Goal: Task Accomplishment & Management: Use online tool/utility

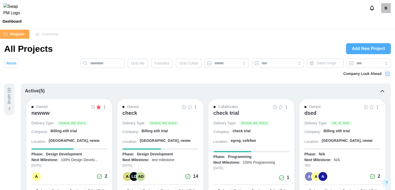
click at [195, 108] on div "button" at bounding box center [195, 108] width 1 height 1
click at [177, 144] on div "Save as template" at bounding box center [177, 146] width 33 height 4
click at [196, 103] on div "Owned check Delivery Type: DESIGN_BID_BUILD Company: Billing eith trial Locatio…" at bounding box center [160, 150] width 87 height 104
click at [196, 104] on button "button" at bounding box center [196, 107] width 6 height 6
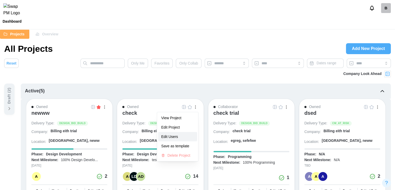
click at [178, 141] on button "Edit Users" at bounding box center [177, 136] width 39 height 9
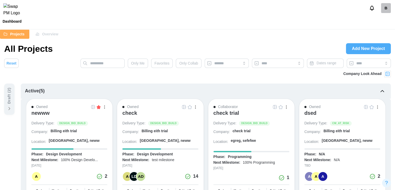
click at [193, 105] on button "button" at bounding box center [196, 107] width 6 height 6
click at [183, 144] on div "Save as template" at bounding box center [177, 146] width 33 height 4
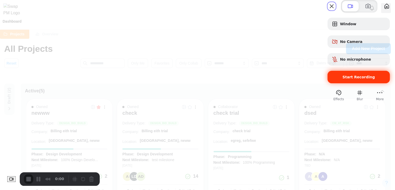
click at [351, 79] on span "Start Recording" at bounding box center [359, 77] width 32 height 4
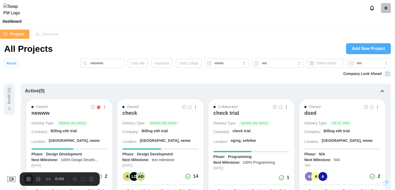
scroll to position [52, 0]
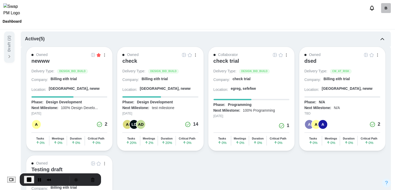
click at [195, 55] on div "button" at bounding box center [195, 54] width 1 height 3
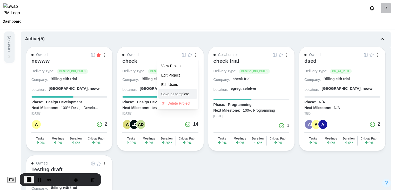
click at [185, 95] on div "Save as template" at bounding box center [177, 94] width 33 height 4
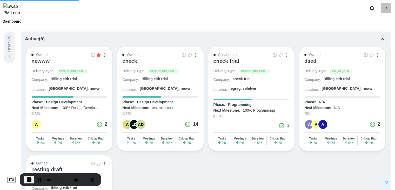
scroll to position [0, 0]
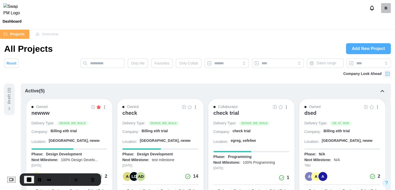
click at [30, 178] on span "End Recording" at bounding box center [29, 179] width 6 height 6
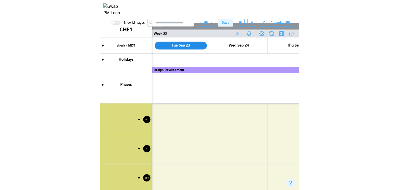
scroll to position [493, 0]
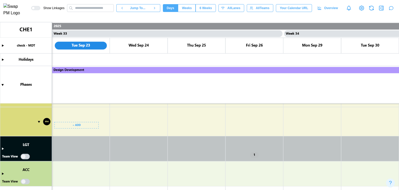
type textarea "*"
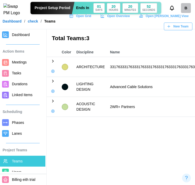
click at [17, 122] on span "Phases" at bounding box center [18, 123] width 12 height 4
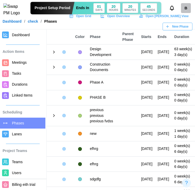
click at [54, 54] on icon at bounding box center [54, 52] width 5 height 5
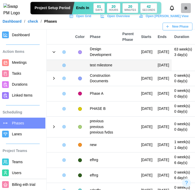
click at [53, 81] on icon at bounding box center [54, 78] width 5 height 5
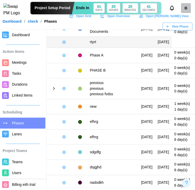
scroll to position [52, 0]
click at [54, 90] on icon at bounding box center [54, 88] width 1 height 2
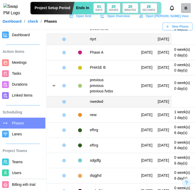
scroll to position [0, 0]
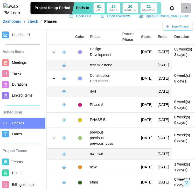
click at [54, 53] on icon at bounding box center [54, 51] width 2 height 1
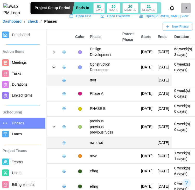
click at [54, 69] on icon at bounding box center [54, 67] width 5 height 5
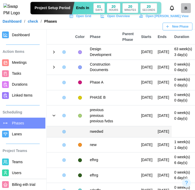
click at [56, 118] on icon at bounding box center [54, 115] width 5 height 5
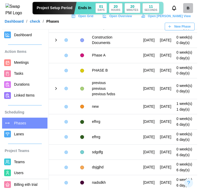
scroll to position [38, 0]
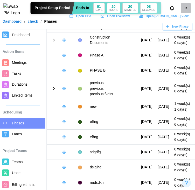
click at [80, 53] on div at bounding box center [80, 55] width 4 height 4
click at [64, 38] on td at bounding box center [60, 39] width 26 height 15
click at [64, 38] on icon "button" at bounding box center [64, 40] width 4 height 4
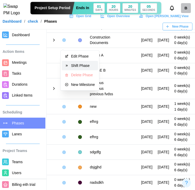
click at [72, 54] on div "Edit Phase" at bounding box center [83, 56] width 24 height 4
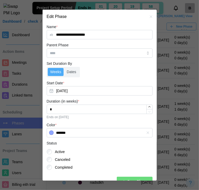
click at [148, 14] on button "button" at bounding box center [151, 17] width 6 height 6
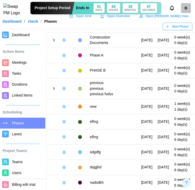
click at [15, 61] on span "Meetings" at bounding box center [19, 62] width 15 height 4
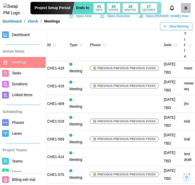
scroll to position [19, 15]
click at [28, 84] on span "Durations" at bounding box center [27, 84] width 31 height 6
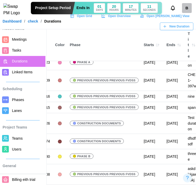
scroll to position [1, 0]
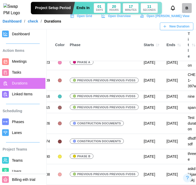
click at [22, 57] on link "Meetings" at bounding box center [22, 61] width 45 height 11
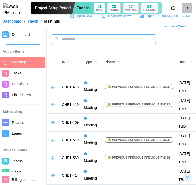
click at [79, 40] on input "text" at bounding box center [104, 39] width 104 height 9
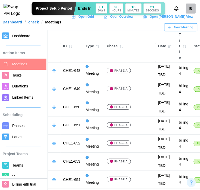
scroll to position [312, 0]
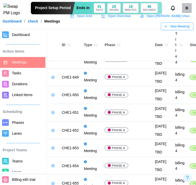
type input "*******"
click at [51, 44] on icon "button" at bounding box center [53, 42] width 4 height 4
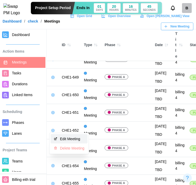
click at [60, 136] on button "Edit Meeting" at bounding box center [69, 139] width 37 height 9
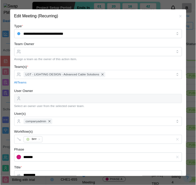
scroll to position [4, 0]
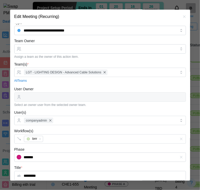
click at [182, 15] on icon "button" at bounding box center [184, 17] width 4 height 4
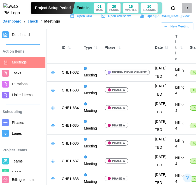
scroll to position [0, 0]
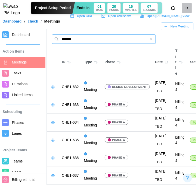
drag, startPoint x: 77, startPoint y: 39, endPoint x: 58, endPoint y: 40, distance: 18.7
click at [58, 40] on input "*******" at bounding box center [104, 39] width 104 height 9
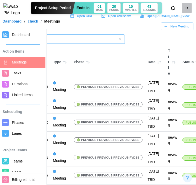
scroll to position [0, 36]
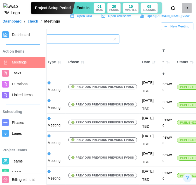
type input "*****"
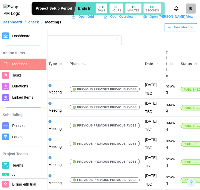
scroll to position [0, 0]
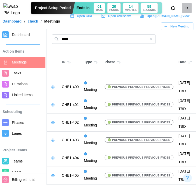
click at [52, 106] on icon "button" at bounding box center [52, 105] width 1 height 1
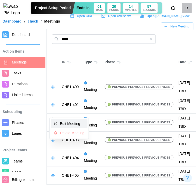
click at [67, 122] on div "Edit Meeting" at bounding box center [72, 124] width 24 height 4
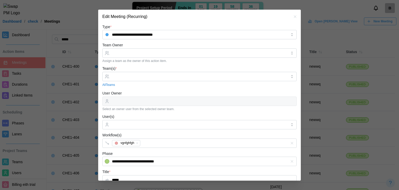
click at [293, 18] on icon "button" at bounding box center [295, 17] width 4 height 4
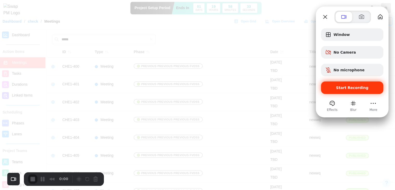
click at [344, 88] on span "Start Recording" at bounding box center [352, 87] width 32 height 4
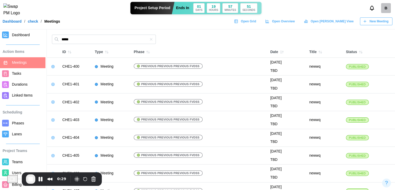
click at [25, 87] on span "Durations" at bounding box center [27, 84] width 31 height 6
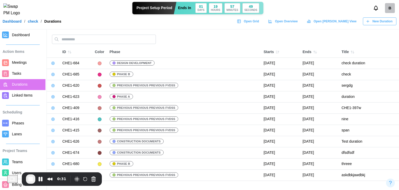
click at [385, 25] on span "New Duration" at bounding box center [383, 21] width 20 height 7
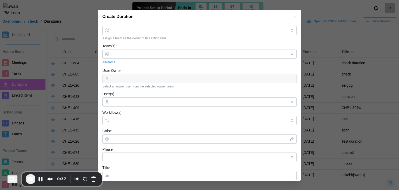
click at [293, 18] on icon "button" at bounding box center [295, 17] width 4 height 4
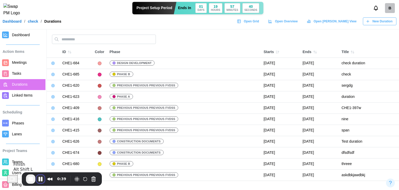
click at [41, 179] on button "Pause Recording" at bounding box center [40, 179] width 8 height 8
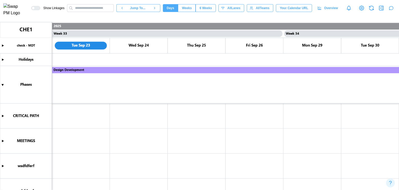
scroll to position [81, 0]
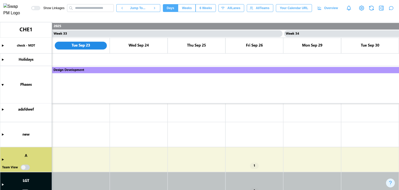
click at [3, 159] on canvas at bounding box center [199, 106] width 399 height 168
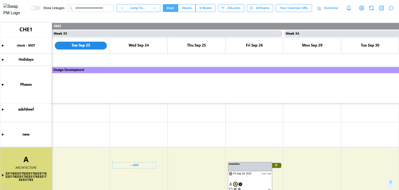
scroll to position [107, 0]
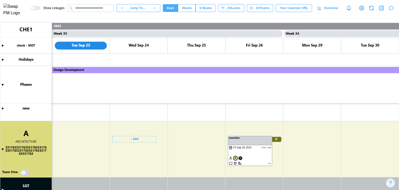
click at [78, 140] on canvas at bounding box center [199, 106] width 399 height 168
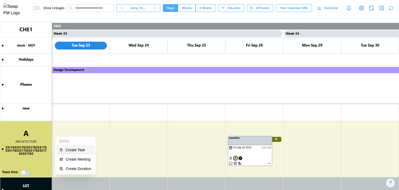
click at [81, 148] on div "Create Task" at bounding box center [79, 150] width 26 height 4
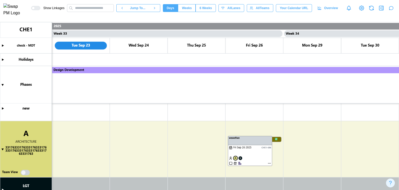
type textarea "*"
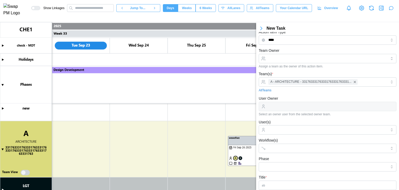
scroll to position [0, 0]
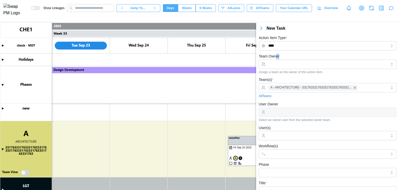
click at [277, 59] on div "Team Owner Assign a team as the owner of this action item." at bounding box center [328, 63] width 138 height 21
click at [277, 63] on input "Team Owner" at bounding box center [328, 63] width 138 height 9
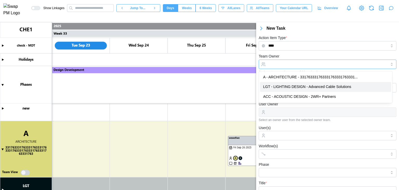
type input "**********"
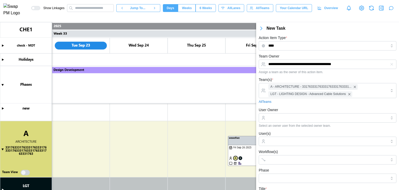
click at [290, 53] on div "**********" at bounding box center [328, 63] width 138 height 21
click at [283, 119] on input "User Owner" at bounding box center [328, 117] width 138 height 9
type input "**********"
click at [287, 105] on form "**********" at bounding box center [328, 174] width 138 height 242
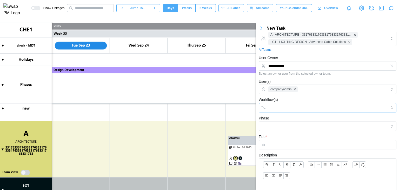
click at [285, 108] on input "Workflow(s)" at bounding box center [322, 107] width 109 height 4
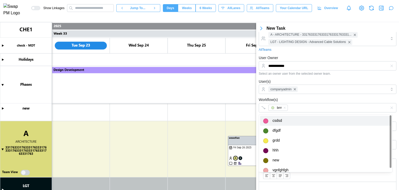
click at [297, 98] on div "Workflow(s) brrr" at bounding box center [328, 104] width 138 height 16
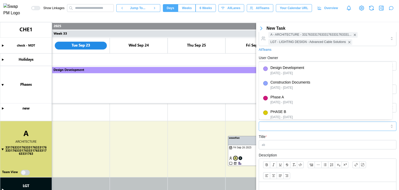
click at [291, 126] on input "Phase" at bounding box center [328, 125] width 138 height 9
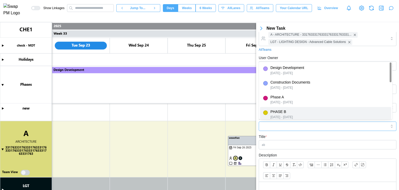
type input "*******"
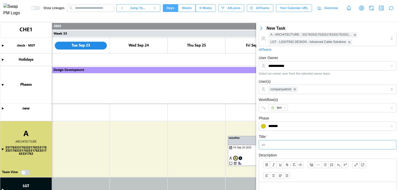
click at [278, 144] on input "Title *" at bounding box center [328, 144] width 138 height 9
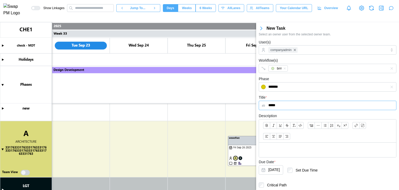
scroll to position [108, 0]
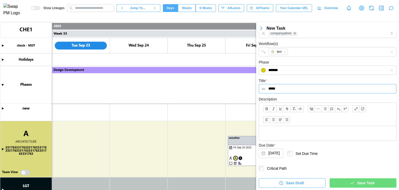
type input "*****"
click at [296, 137] on div at bounding box center [327, 133] width 137 height 15
click at [333, 179] on div "Save Task" at bounding box center [362, 182] width 58 height 9
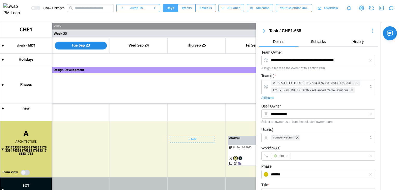
scroll to position [7, 0]
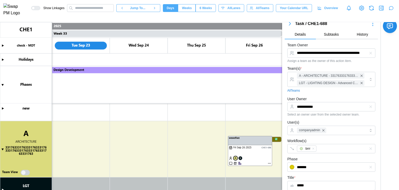
type textarea "*"
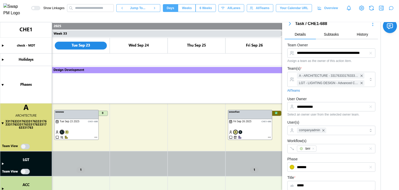
scroll to position [111, 0]
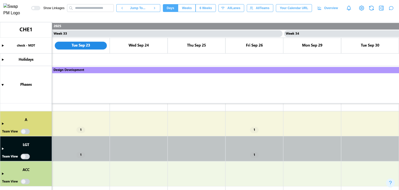
scroll to position [117, 0]
click at [4, 123] on canvas at bounding box center [199, 106] width 399 height 168
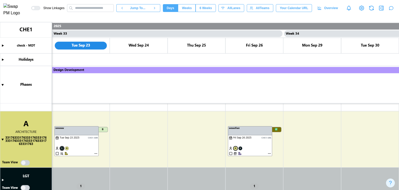
click at [27, 162] on canvas at bounding box center [199, 106] width 399 height 168
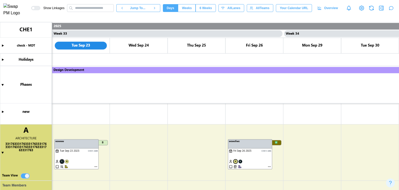
scroll to position [104, 0]
click at [3, 84] on canvas at bounding box center [199, 106] width 399 height 168
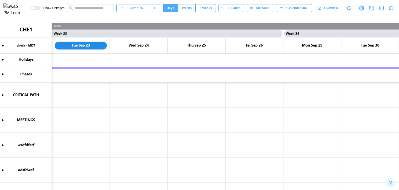
scroll to position [78, 0]
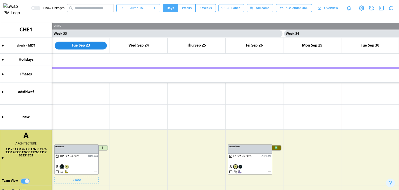
click at [96, 171] on canvas at bounding box center [199, 106] width 399 height 168
type textarea "*"
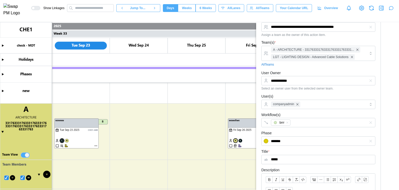
scroll to position [104, 0]
click at [366, 77] on div at bounding box center [370, 80] width 9 height 9
drag, startPoint x: 365, startPoint y: 79, endPoint x: 347, endPoint y: 125, distance: 48.9
click at [369, 79] on icon "button" at bounding box center [371, 80] width 4 height 4
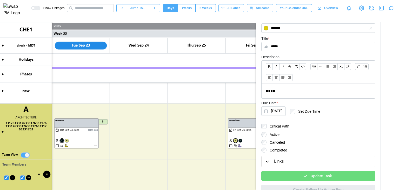
scroll to position [155, 0]
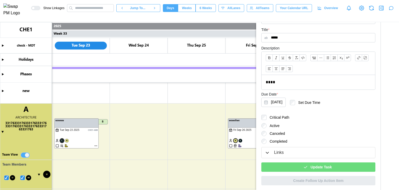
drag, startPoint x: 331, startPoint y: 160, endPoint x: 330, endPoint y: 164, distance: 4.3
click at [331, 162] on div "Update Task" at bounding box center [318, 165] width 114 height 14
click at [325, 166] on span "Update Task" at bounding box center [320, 166] width 21 height 9
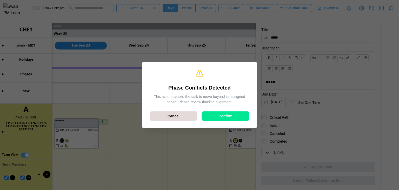
click at [230, 112] on span "Confirm" at bounding box center [225, 115] width 14 height 9
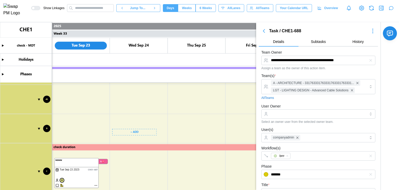
scroll to position [156, 0]
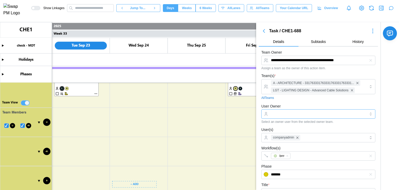
click at [291, 114] on input "User Owner" at bounding box center [318, 113] width 114 height 9
click at [292, 102] on form "**********" at bounding box center [318, 187] width 114 height 277
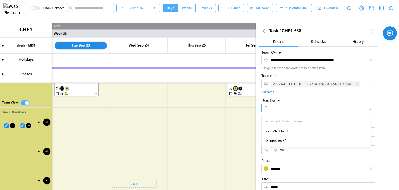
click at [293, 110] on input "User Owner" at bounding box center [318, 107] width 114 height 9
click at [300, 97] on div "User Owner Select an owner user from the selected owner team." at bounding box center [318, 107] width 114 height 21
click at [295, 104] on input "User Owner" at bounding box center [318, 107] width 114 height 9
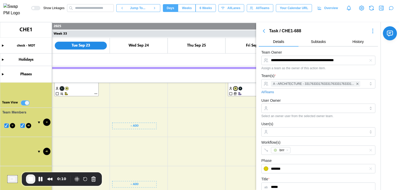
click at [150, 124] on canvas at bounding box center [199, 106] width 399 height 168
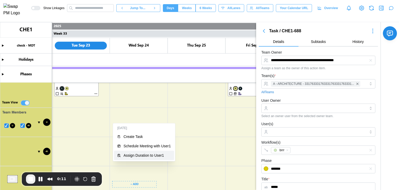
click at [157, 157] on div "Assign Duration to User1" at bounding box center [146, 155] width 47 height 4
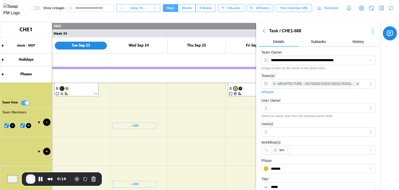
click at [146, 127] on canvas at bounding box center [199, 106] width 399 height 168
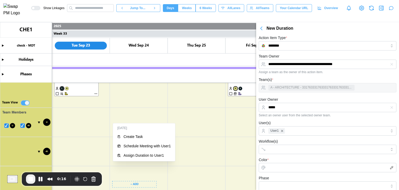
scroll to position [98, 0]
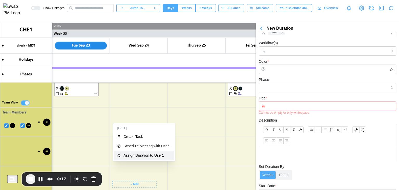
click at [145, 153] on div "Assign Duration to User1" at bounding box center [146, 155] width 47 height 4
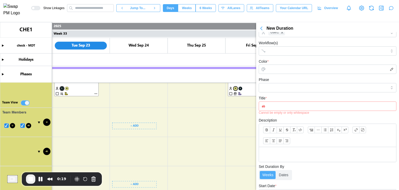
scroll to position [104, 0]
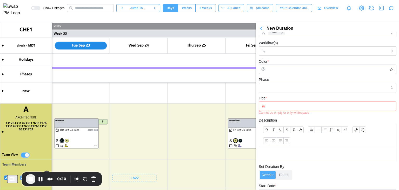
click at [145, 122] on canvas at bounding box center [199, 106] width 399 height 168
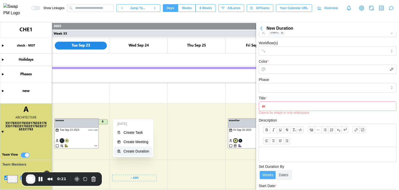
click at [141, 152] on div "Create Duration" at bounding box center [136, 151] width 26 height 4
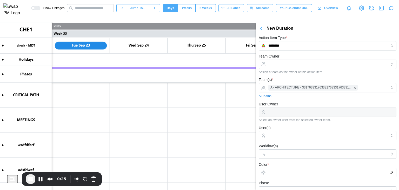
scroll to position [0, 0]
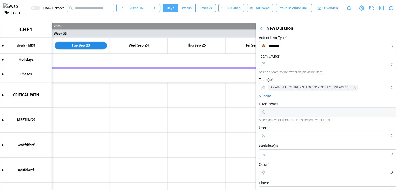
type textarea "*"
